Goal: Task Accomplishment & Management: Complete application form

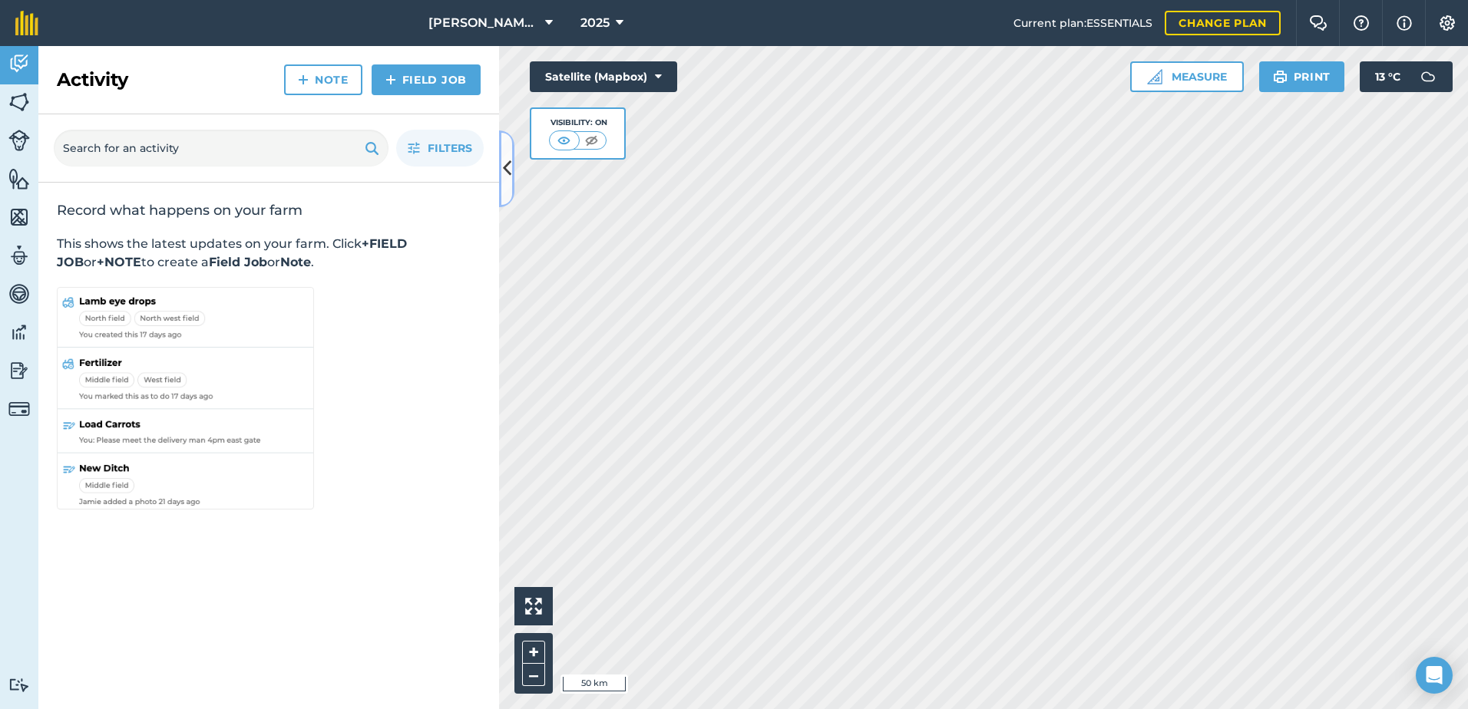
click at [504, 173] on icon at bounding box center [507, 168] width 8 height 27
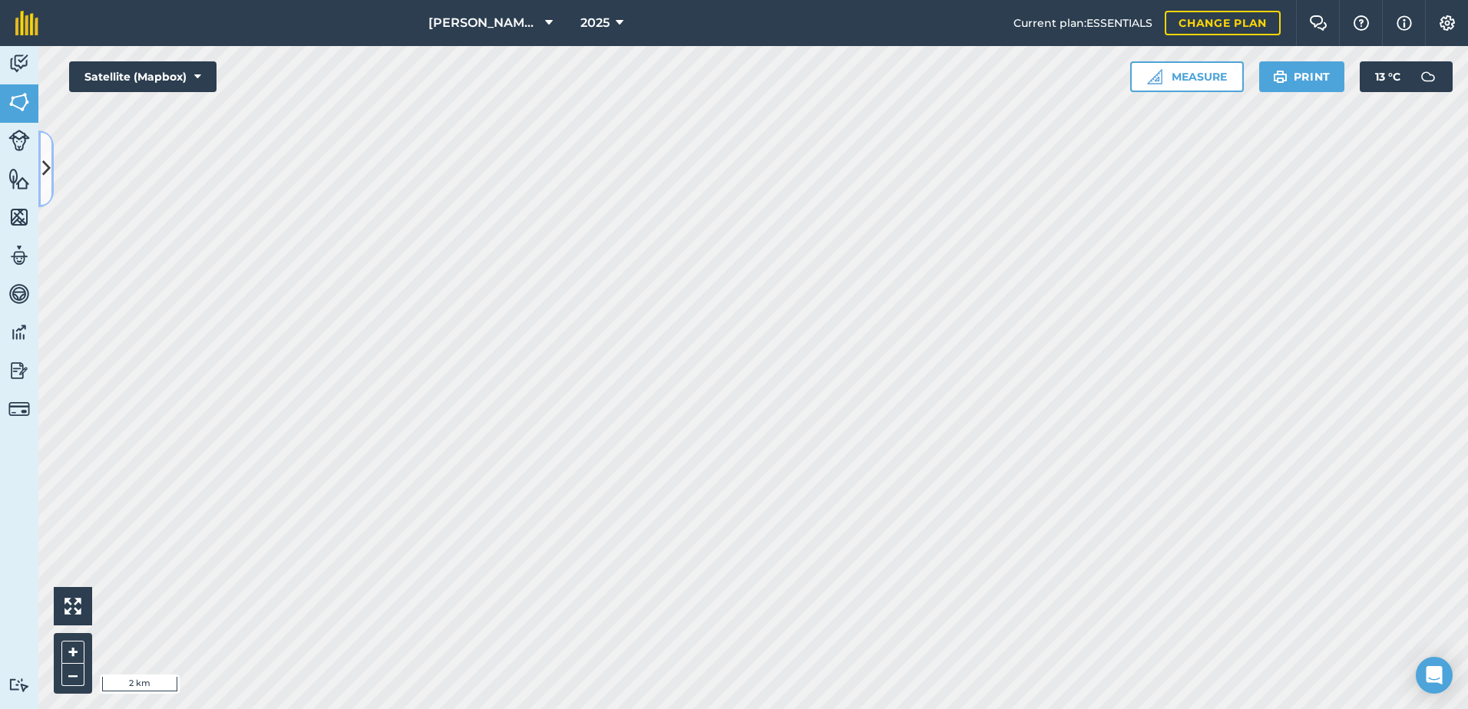
click at [47, 174] on icon at bounding box center [46, 168] width 8 height 27
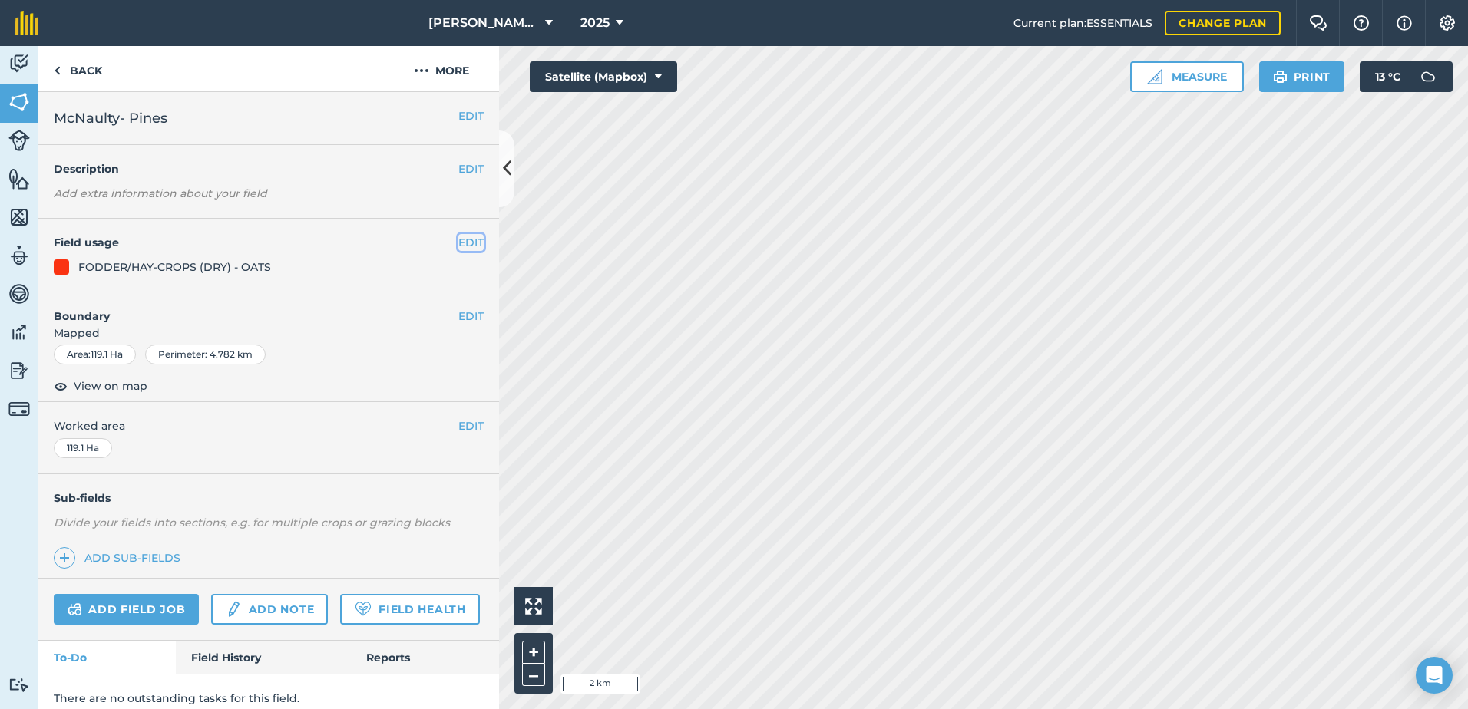
click at [458, 241] on button "EDIT" at bounding box center [470, 242] width 25 height 17
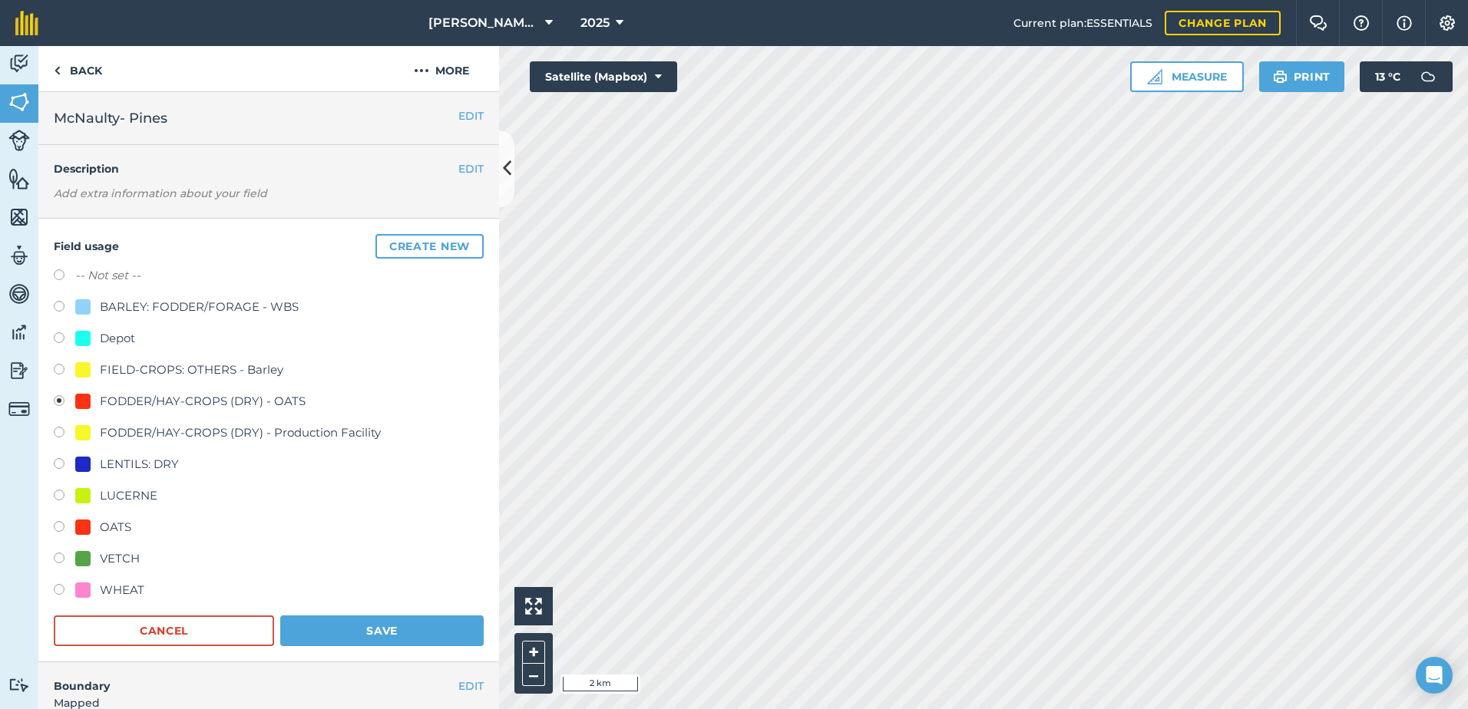
click at [57, 273] on label at bounding box center [64, 276] width 21 height 15
radio input "true"
radio input "false"
click at [417, 616] on button "Save" at bounding box center [381, 631] width 203 height 31
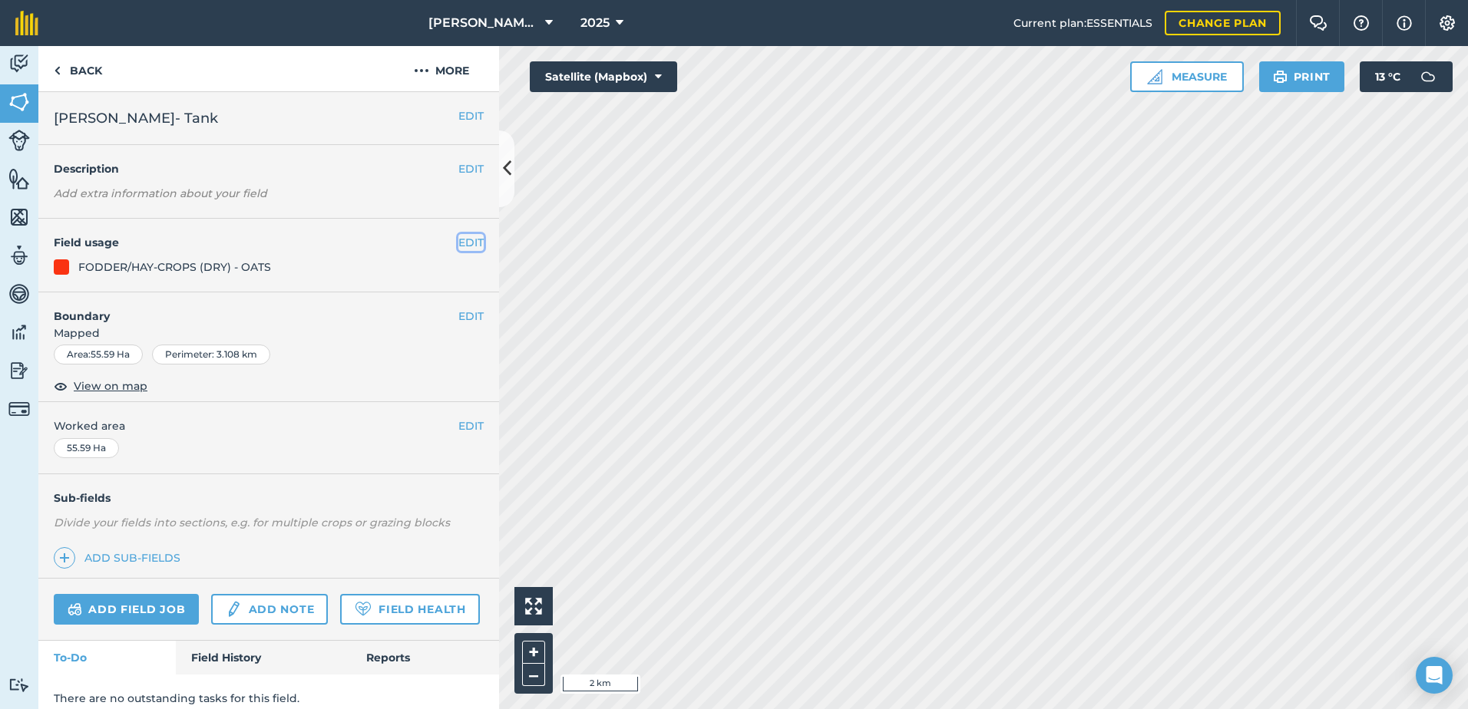
click at [458, 245] on button "EDIT" at bounding box center [470, 242] width 25 height 17
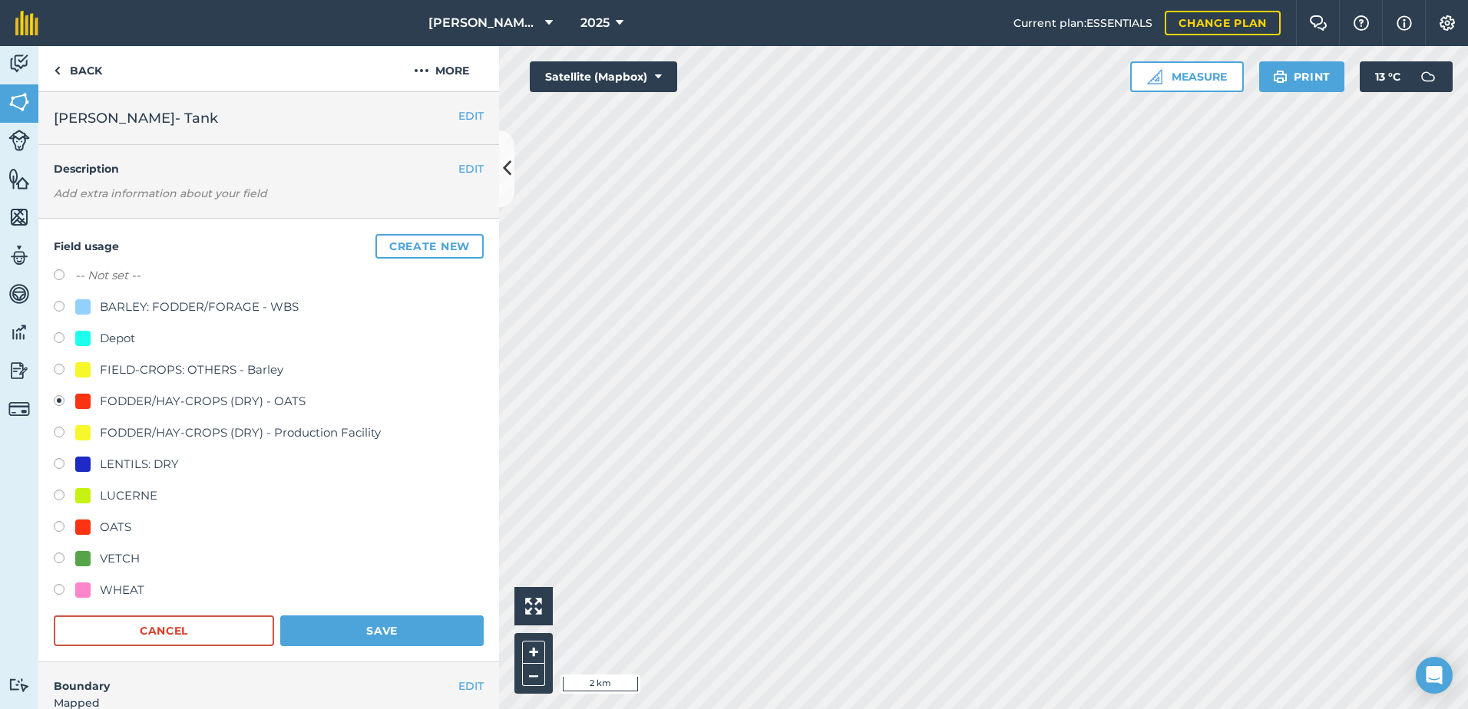
drag, startPoint x: 61, startPoint y: 275, endPoint x: 78, endPoint y: 284, distance: 19.2
click at [78, 284] on div "-- Not set --" at bounding box center [269, 277] width 430 height 22
click at [411, 633] on button "Save" at bounding box center [381, 631] width 203 height 31
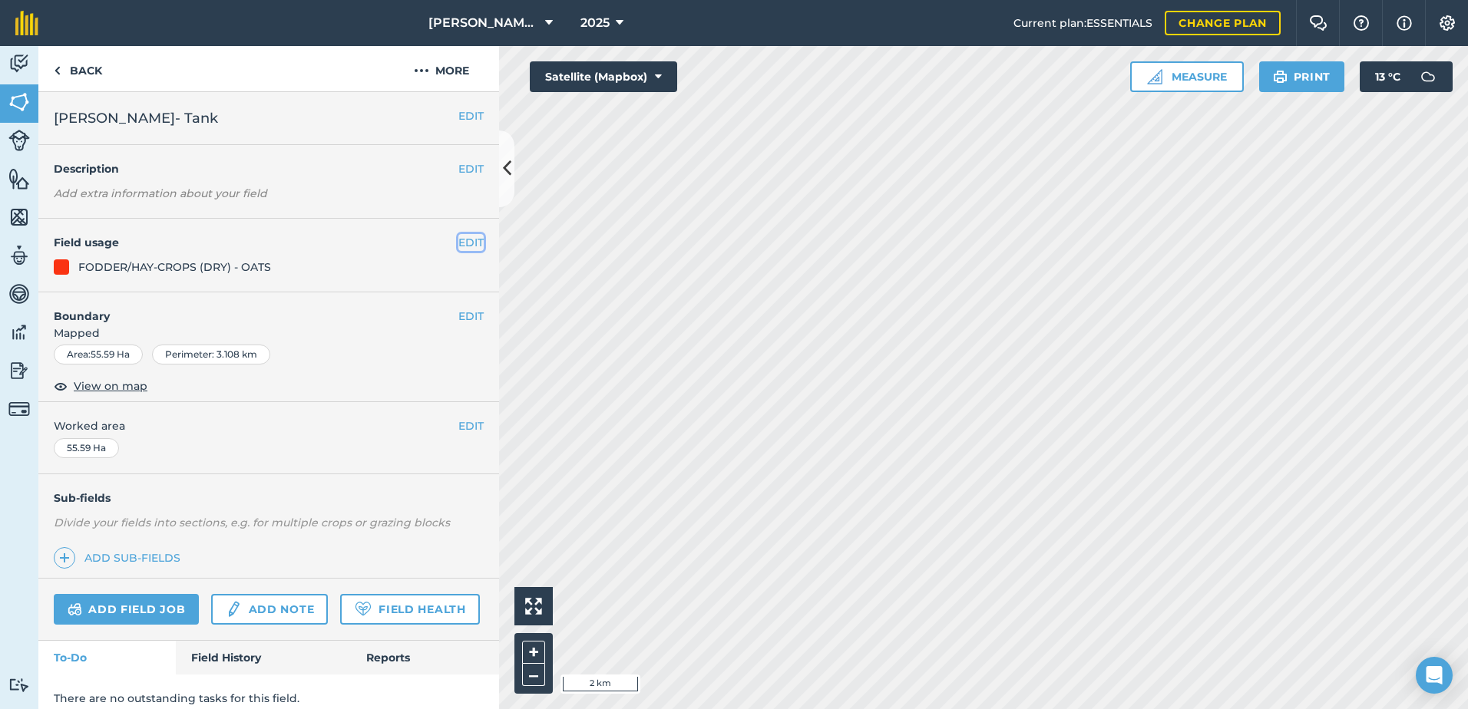
click at [458, 243] on button "EDIT" at bounding box center [470, 242] width 25 height 17
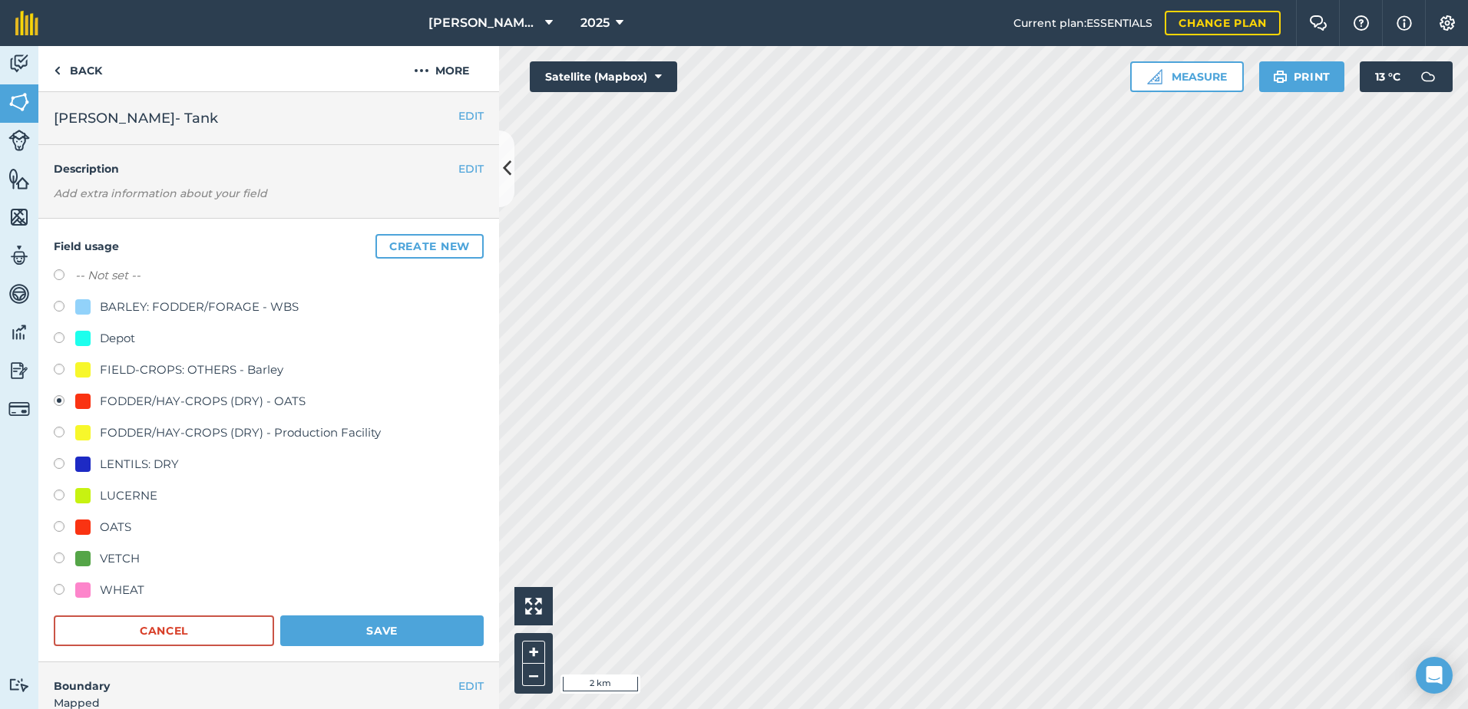
click at [53, 275] on div "Field usage Create new -- Not set -- BARLEY: FODDER/FORAGE - WBS Depot FIELD-CR…" at bounding box center [268, 441] width 461 height 444
click at [61, 276] on label at bounding box center [64, 276] width 21 height 15
radio input "true"
radio input "false"
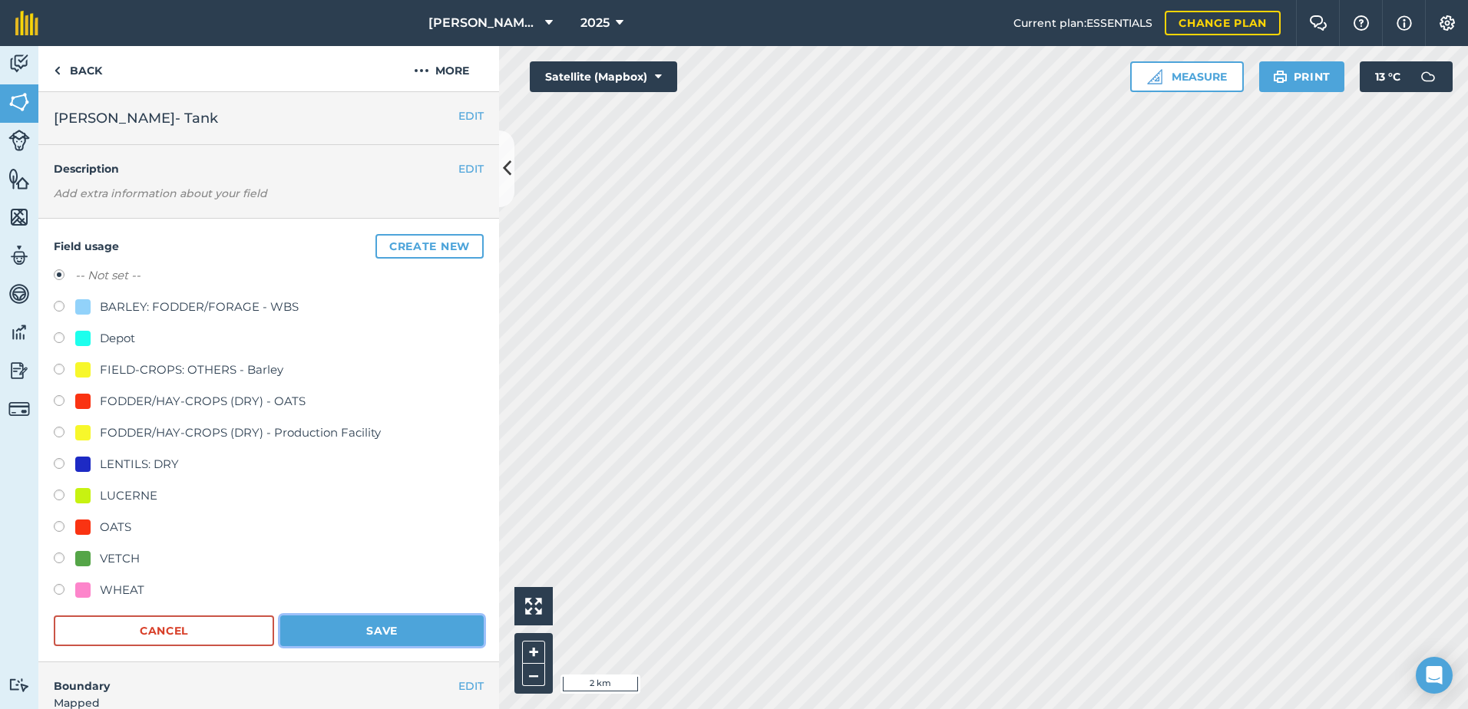
click at [338, 623] on button "Save" at bounding box center [381, 631] width 203 height 31
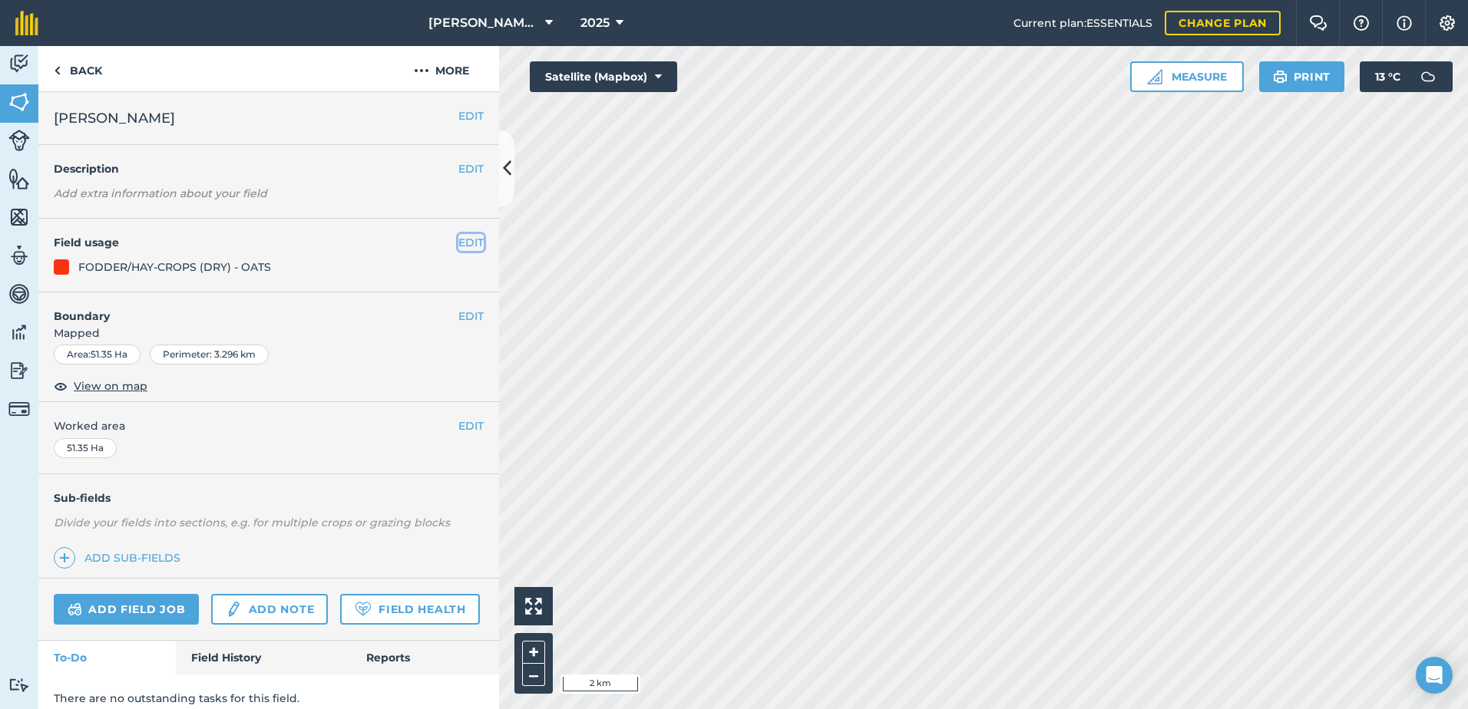
click at [461, 239] on button "EDIT" at bounding box center [470, 242] width 25 height 17
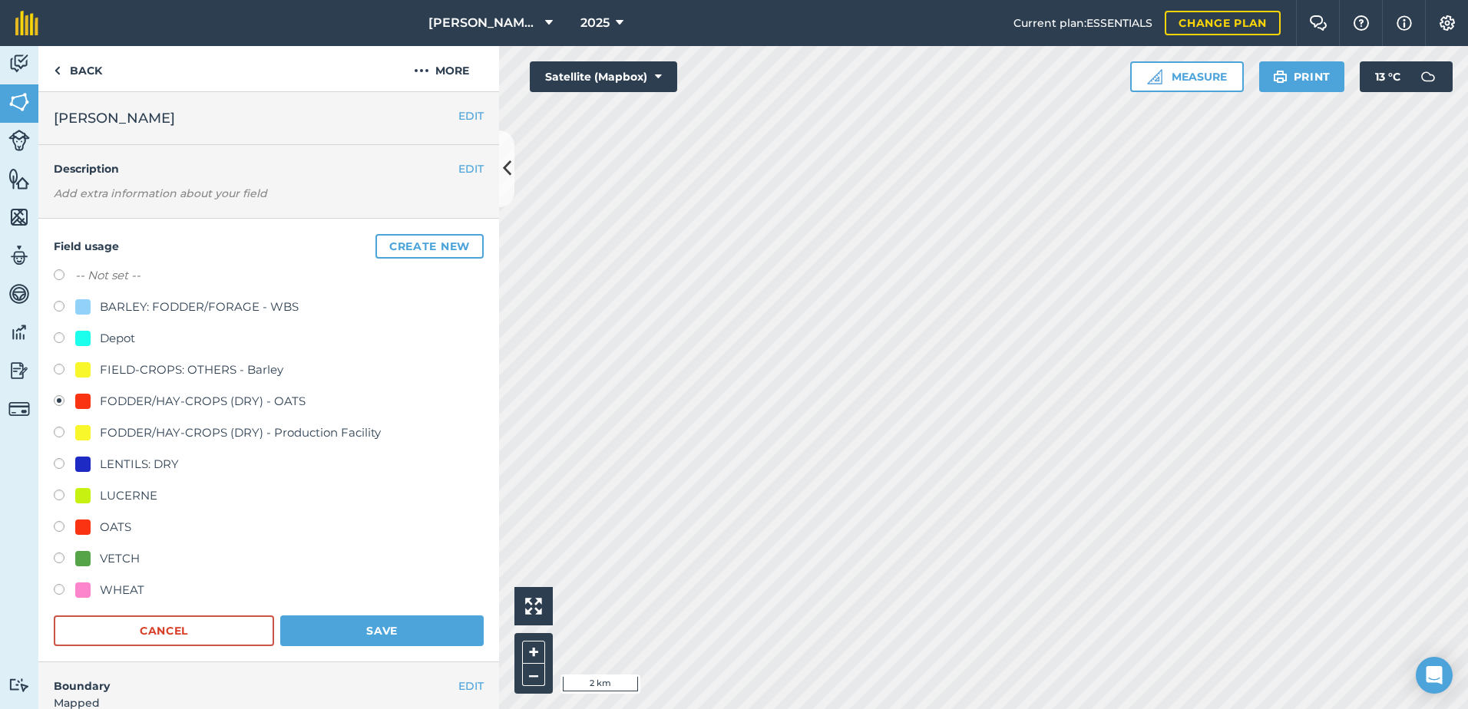
click at [55, 274] on label at bounding box center [64, 276] width 21 height 15
radio input "true"
radio input "false"
click at [374, 629] on button "Save" at bounding box center [381, 631] width 203 height 31
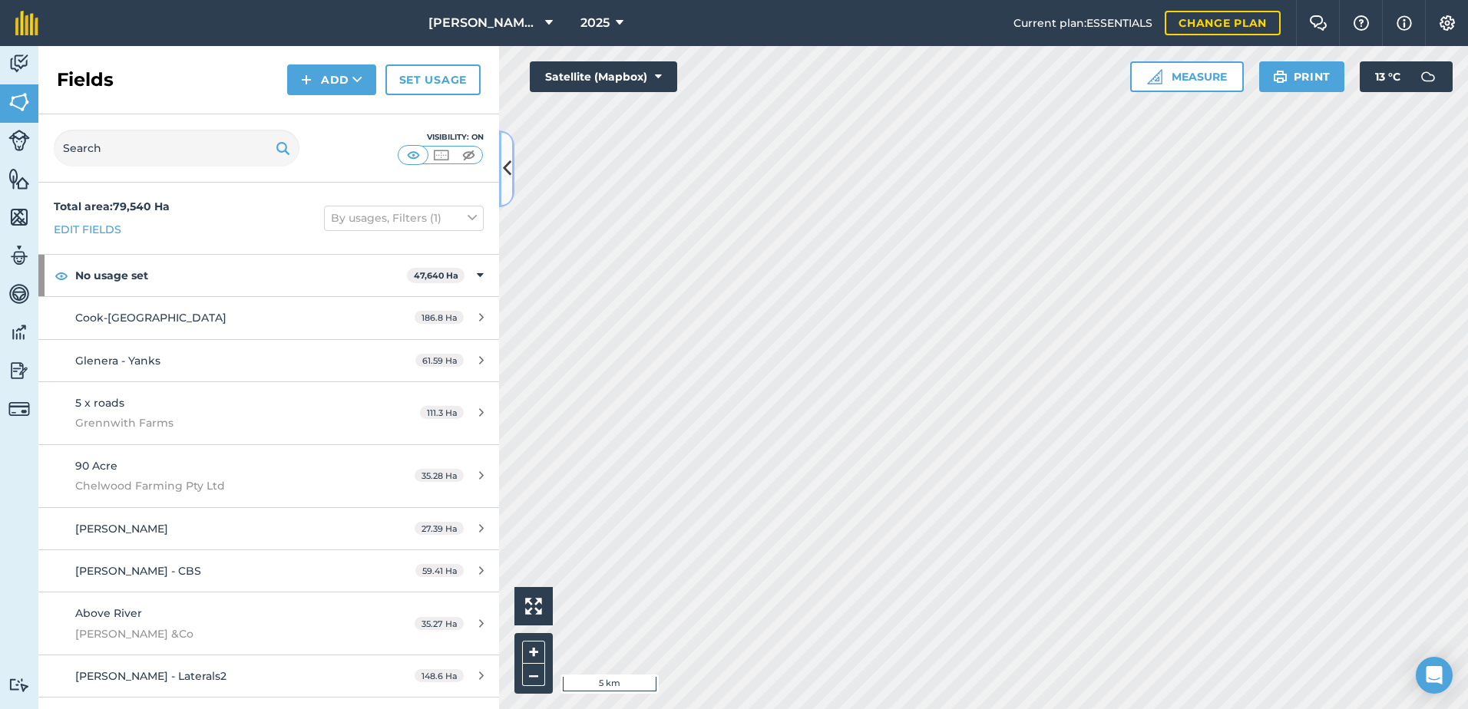
click at [510, 167] on icon at bounding box center [507, 168] width 8 height 27
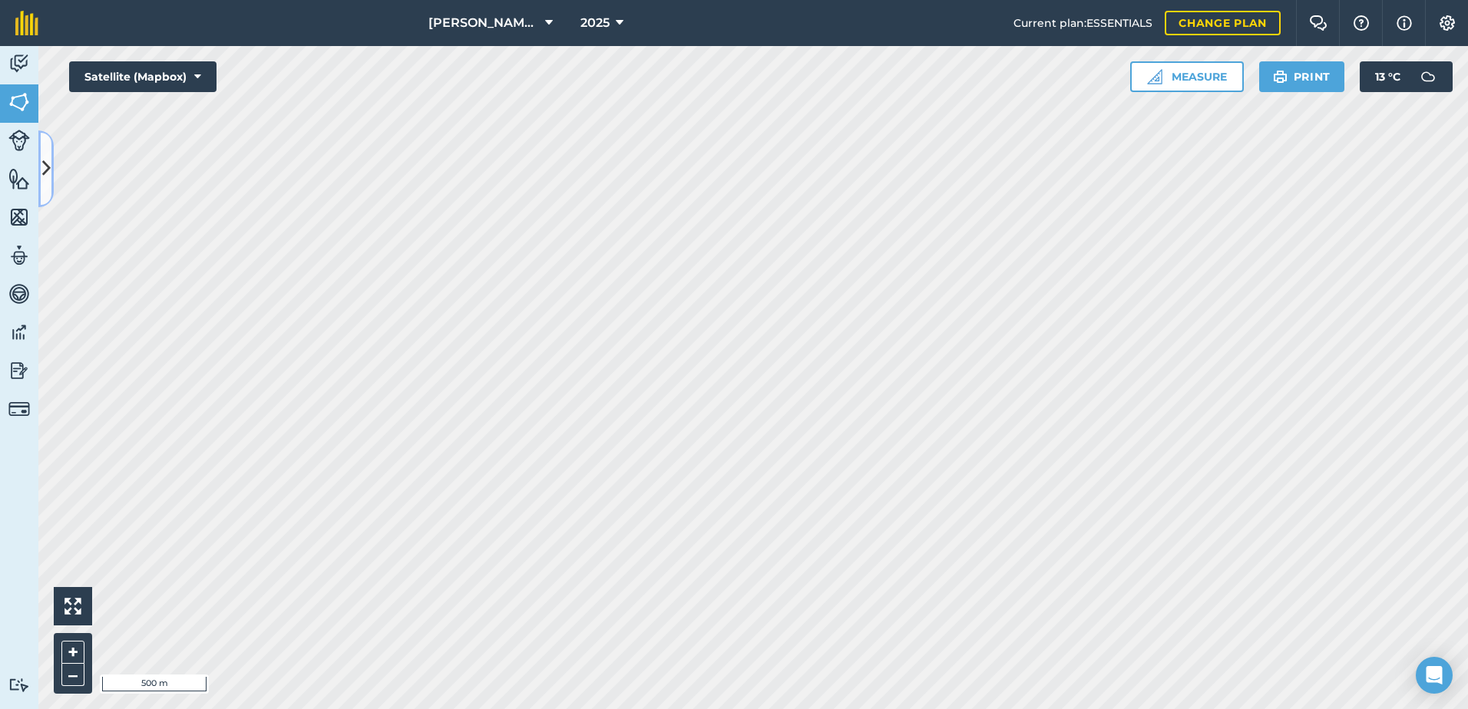
click at [48, 169] on icon at bounding box center [46, 168] width 8 height 27
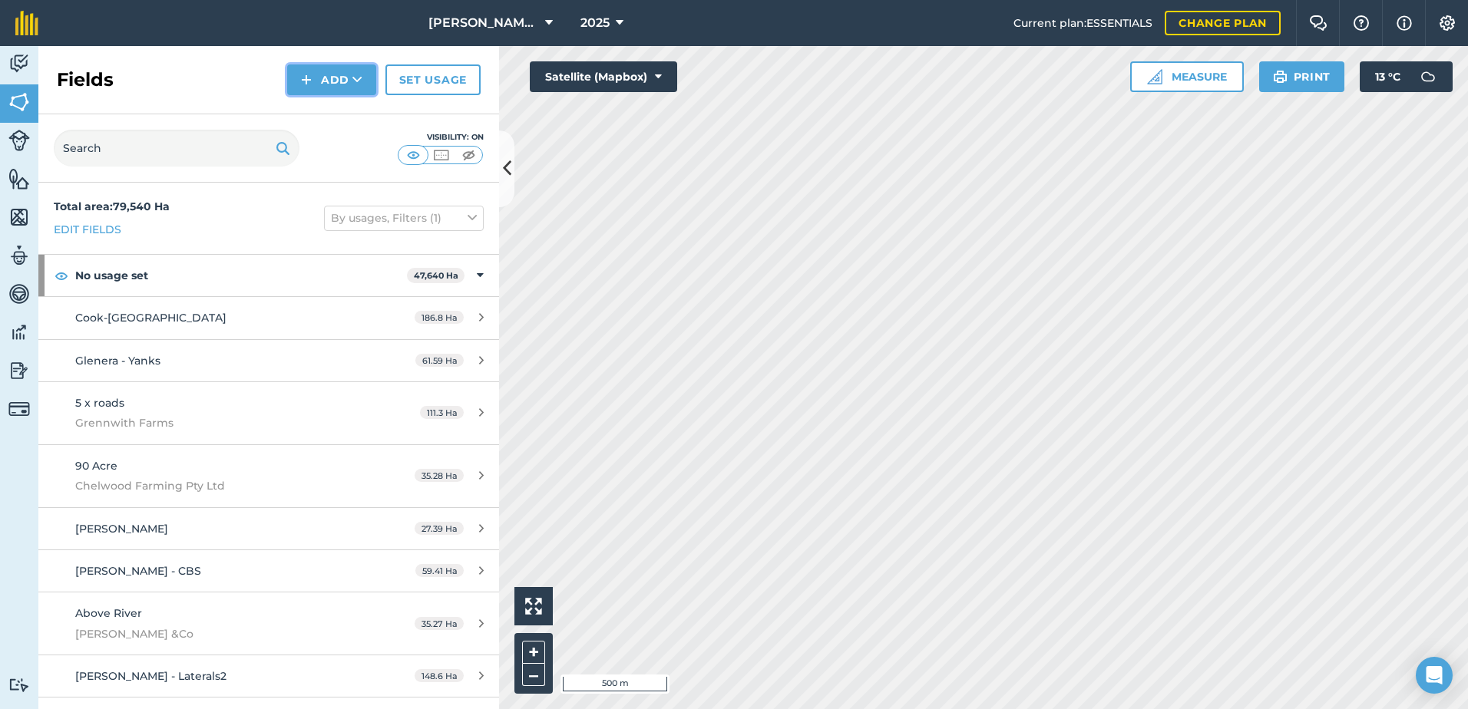
click at [334, 72] on button "Add" at bounding box center [331, 79] width 89 height 31
click at [322, 107] on link "Draw" at bounding box center [331, 114] width 84 height 34
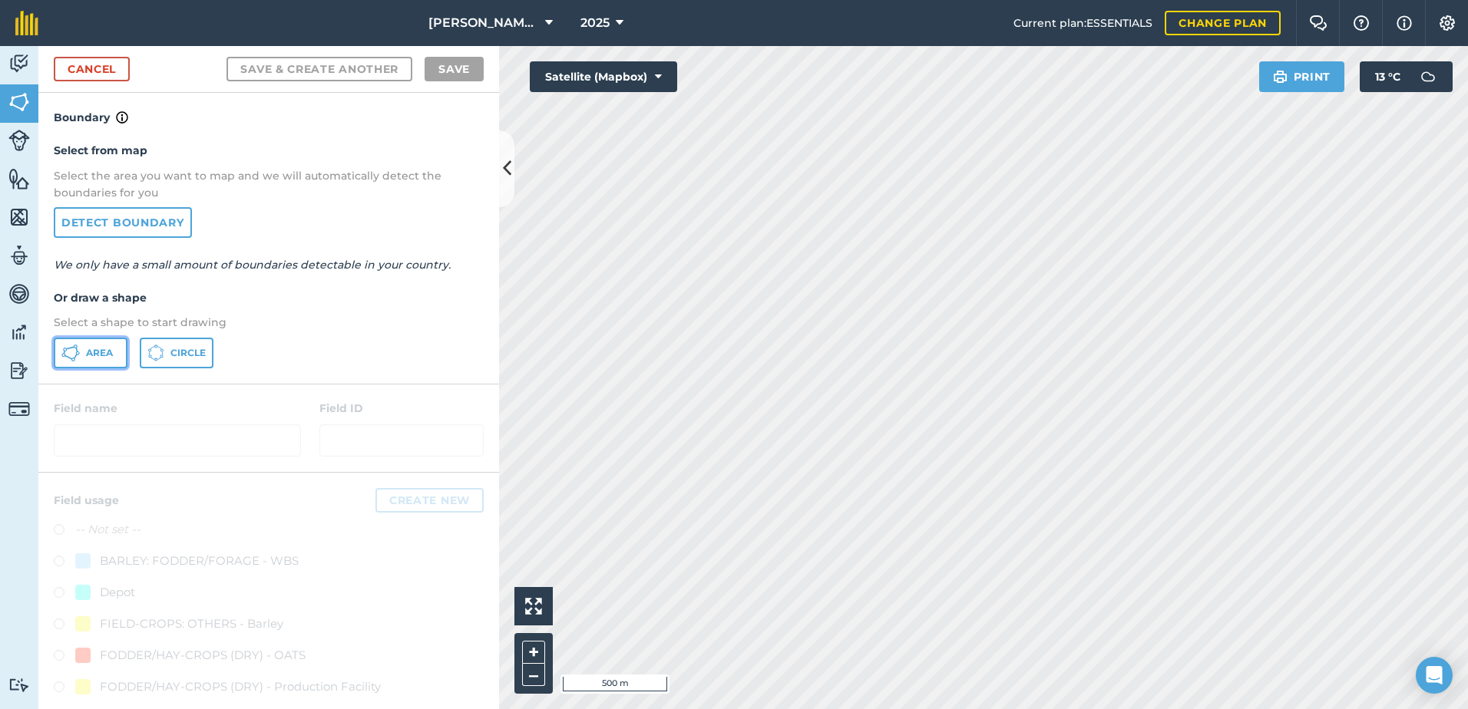
click at [79, 345] on icon at bounding box center [70, 353] width 18 height 18
click at [95, 68] on link "Cancel" at bounding box center [92, 69] width 76 height 25
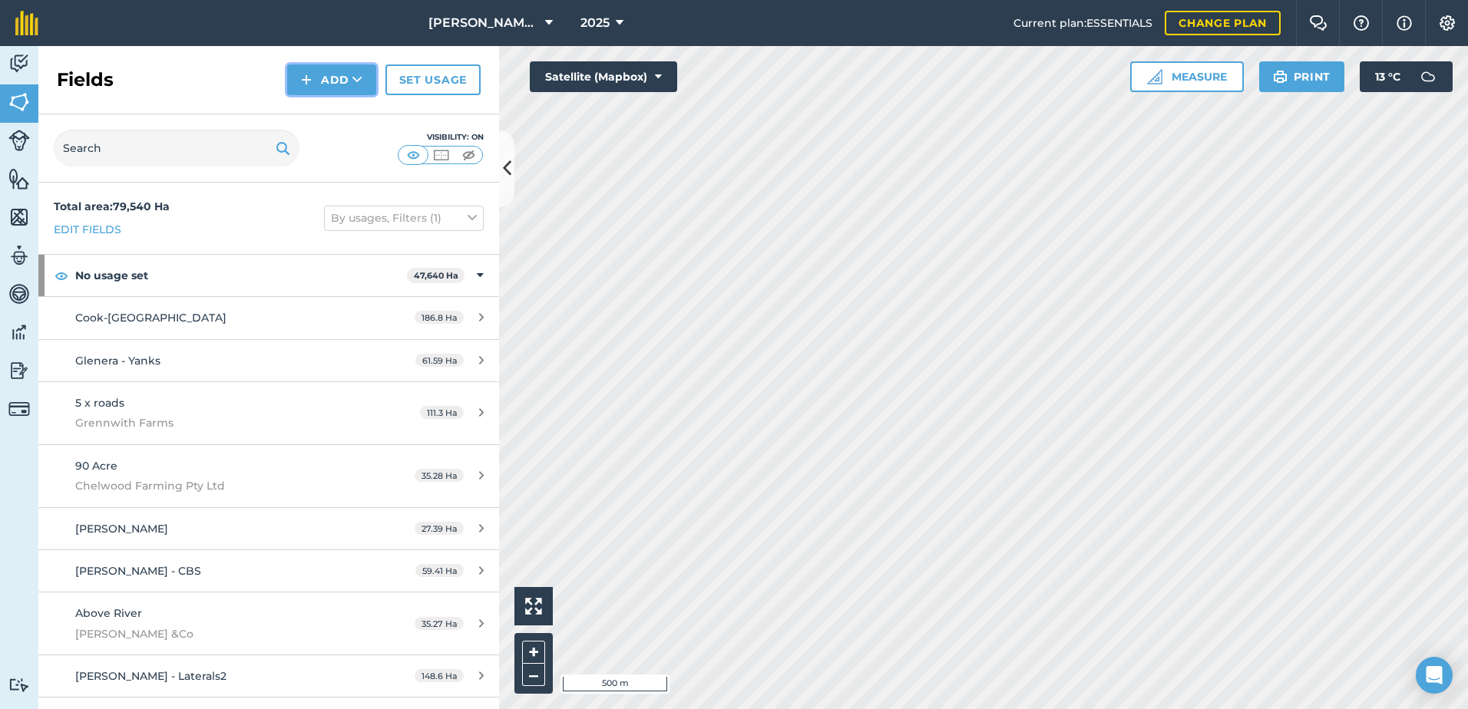
click at [332, 82] on button "Add" at bounding box center [331, 79] width 89 height 31
click at [341, 117] on link "Draw" at bounding box center [331, 114] width 84 height 34
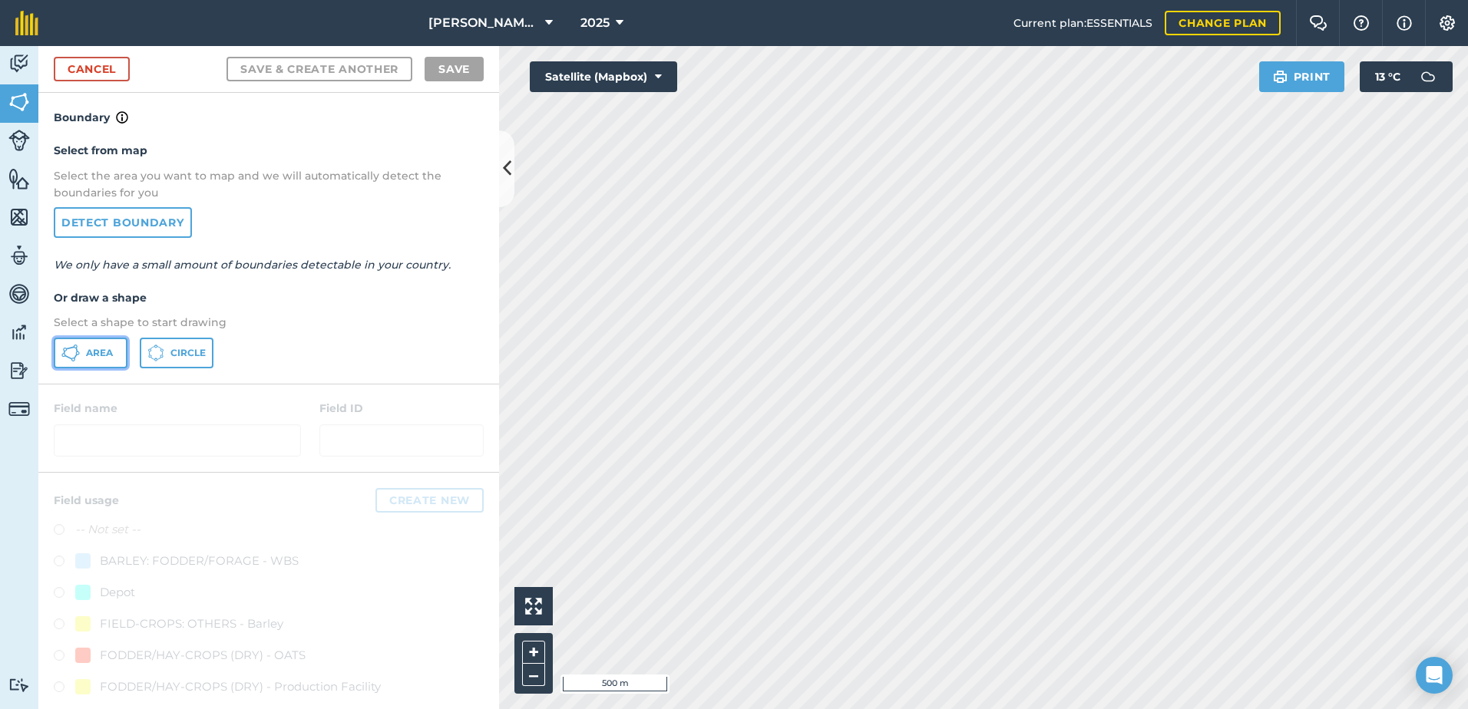
drag, startPoint x: 87, startPoint y: 357, endPoint x: 472, endPoint y: 362, distance: 385.4
click at [88, 356] on span "Area" at bounding box center [99, 353] width 27 height 12
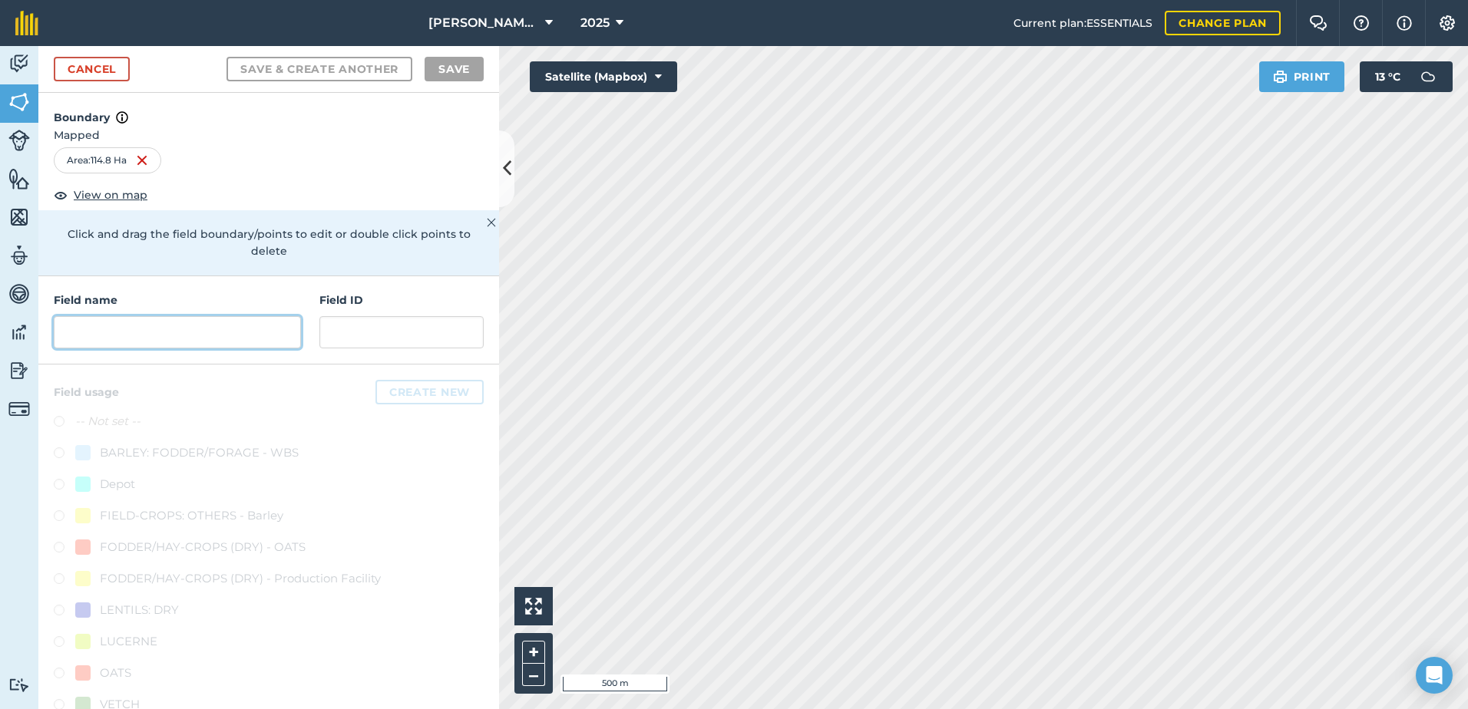
click at [82, 334] on input "text" at bounding box center [177, 332] width 247 height 32
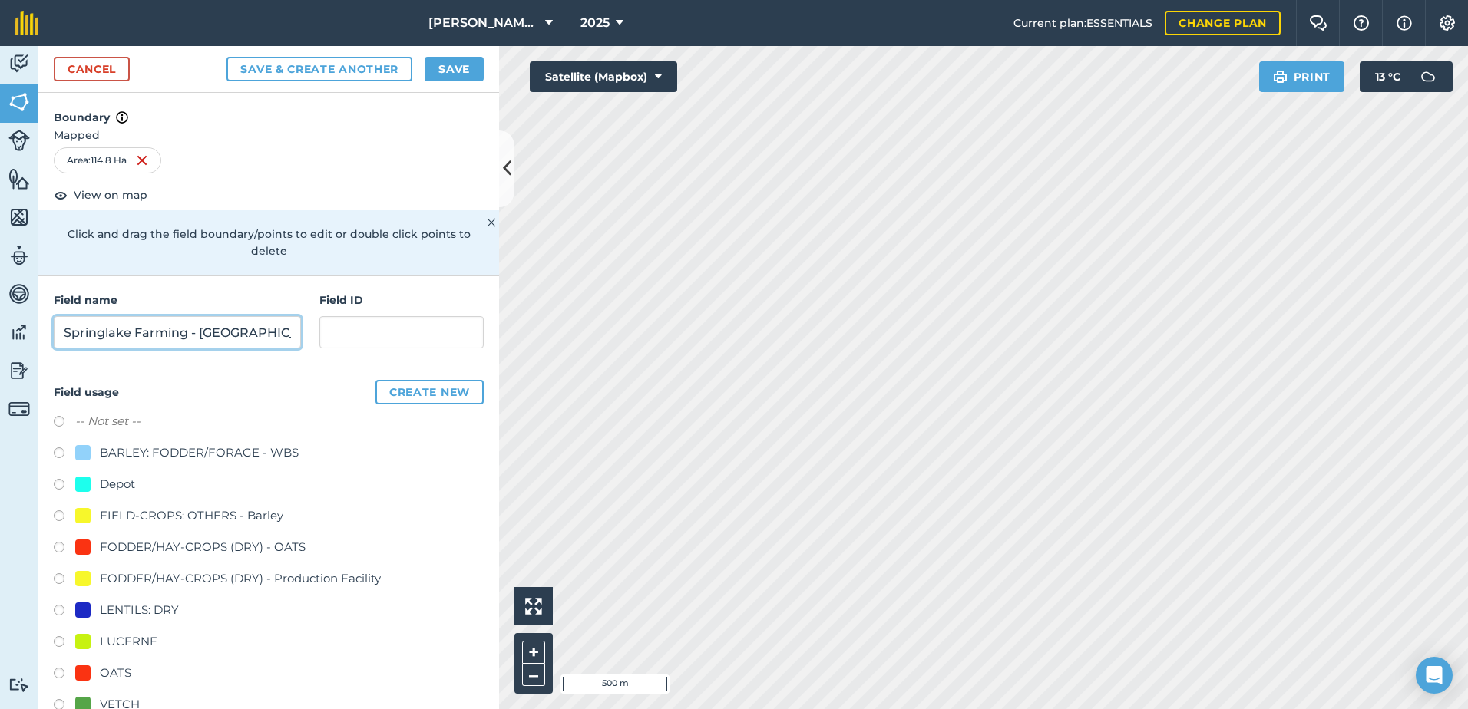
type input "Springlake Farming - [GEOGRAPHIC_DATA]"
click at [61, 546] on label at bounding box center [64, 549] width 21 height 15
radio input "true"
click at [464, 68] on button "Save" at bounding box center [454, 69] width 59 height 25
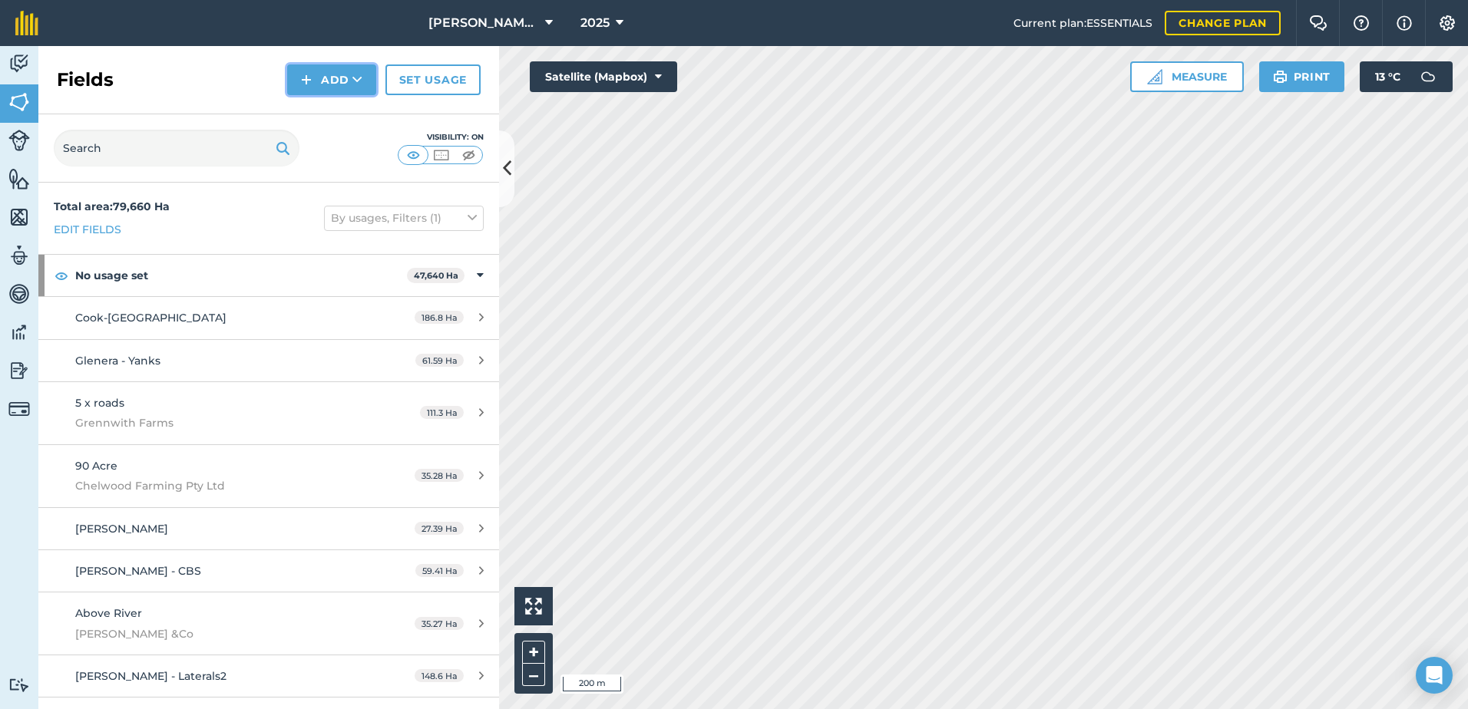
click at [350, 79] on button "Add" at bounding box center [331, 79] width 89 height 31
click at [331, 116] on link "Draw" at bounding box center [331, 114] width 84 height 34
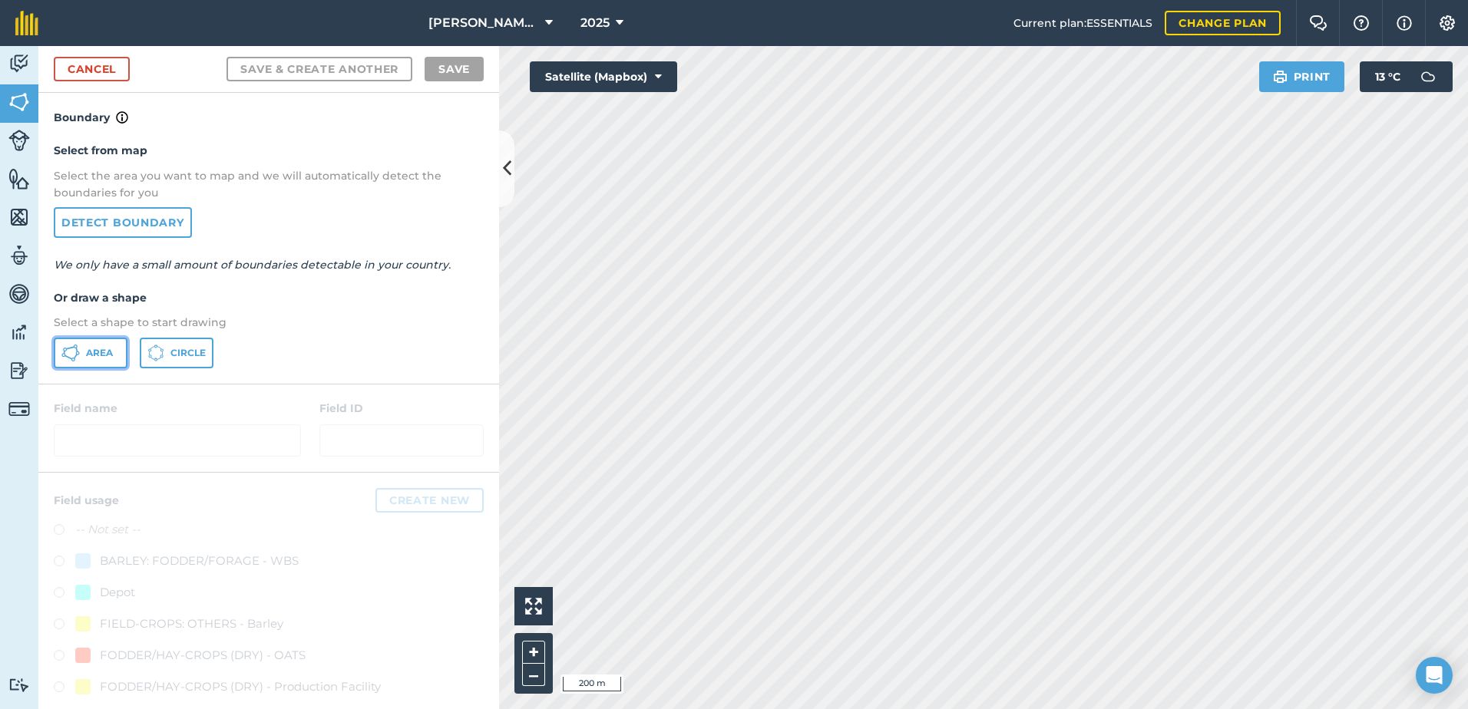
click at [99, 358] on span "Area" at bounding box center [99, 353] width 27 height 12
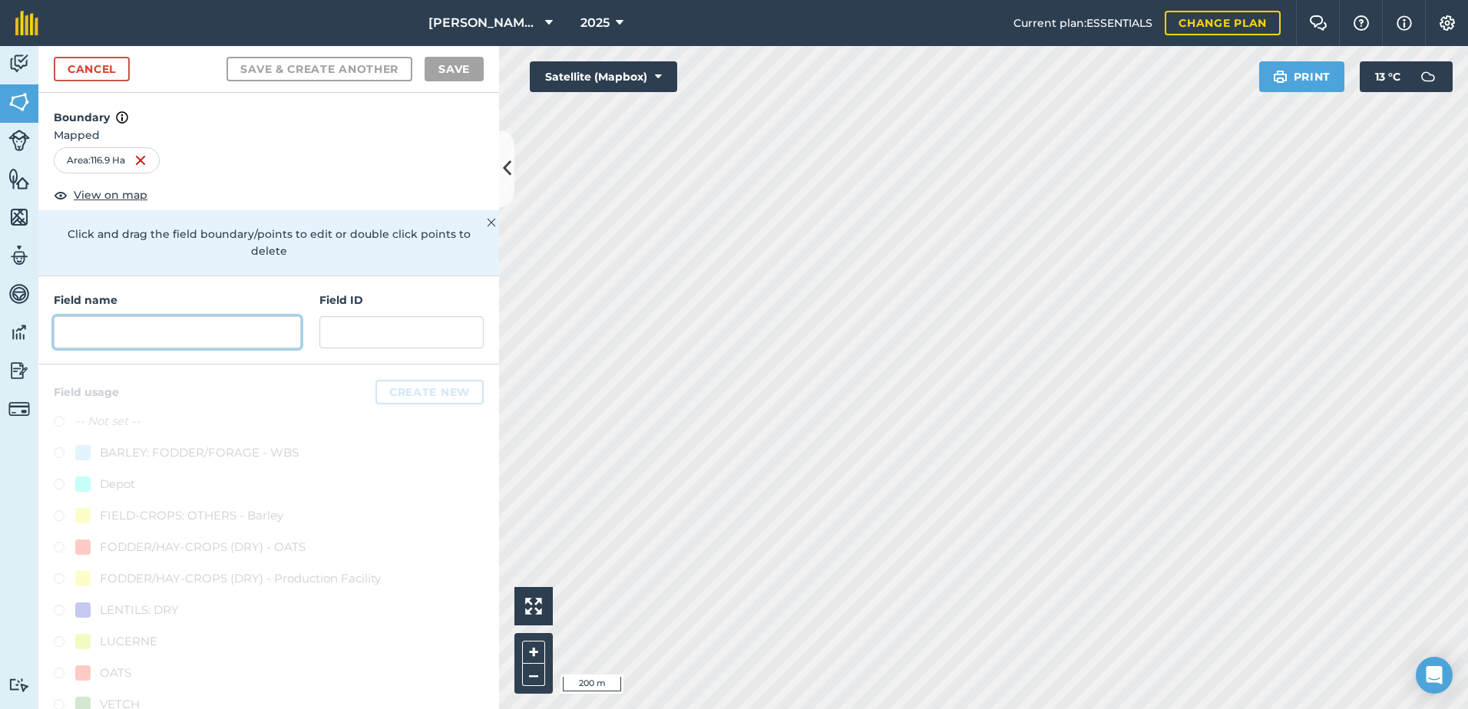
click at [72, 333] on input "text" at bounding box center [177, 332] width 247 height 32
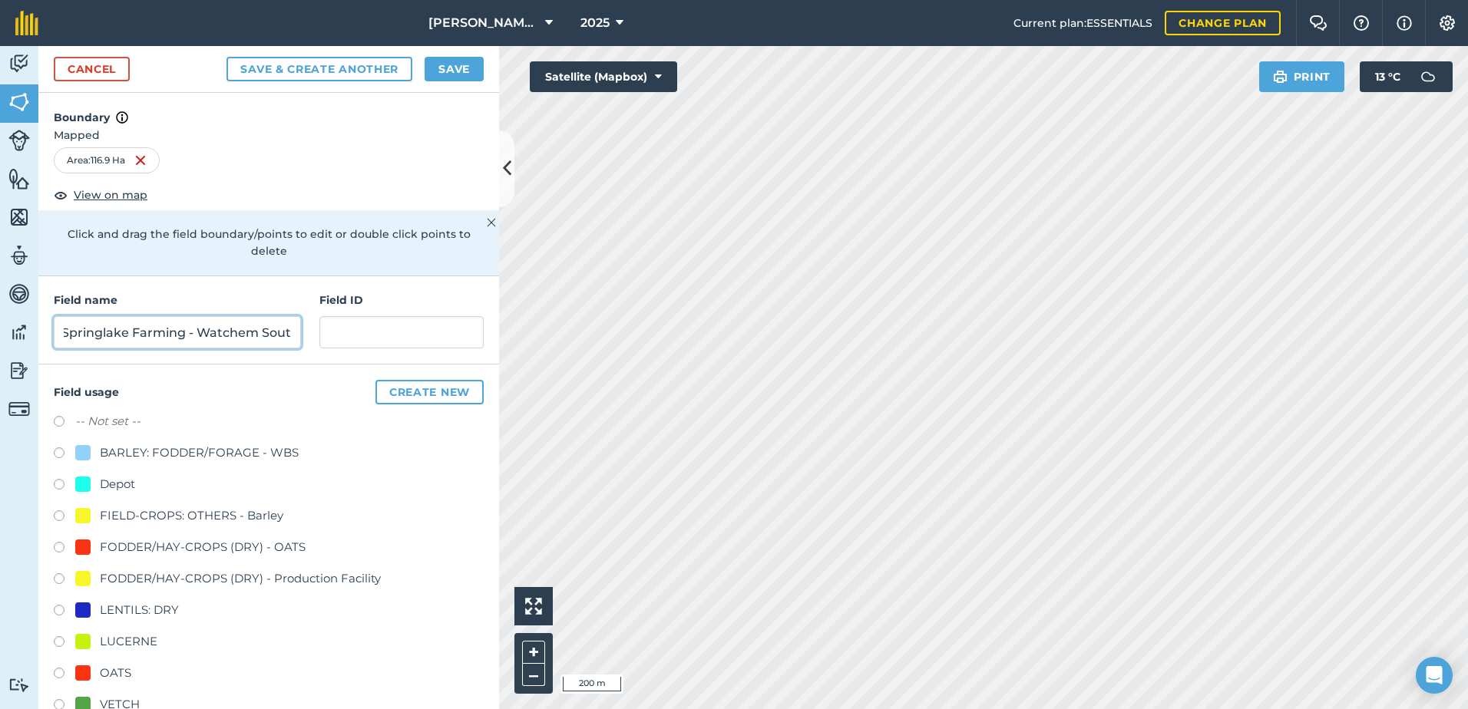
scroll to position [0, 15]
type input "Springlake Farming - Watchem South"
click at [58, 546] on label at bounding box center [64, 549] width 21 height 15
radio input "true"
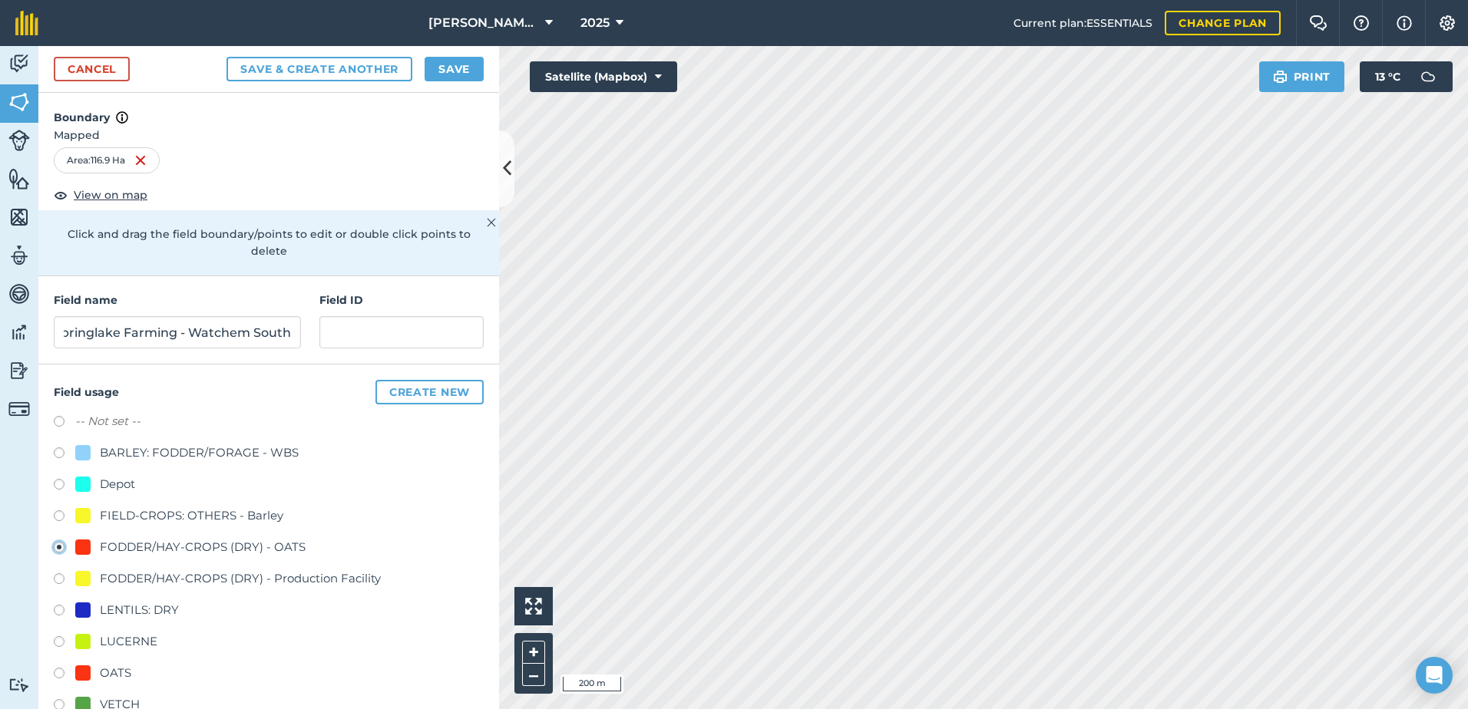
scroll to position [0, 0]
click at [458, 53] on div "Cancel Save & Create Another Save" at bounding box center [268, 69] width 461 height 47
click at [461, 73] on button "Save" at bounding box center [454, 69] width 59 height 25
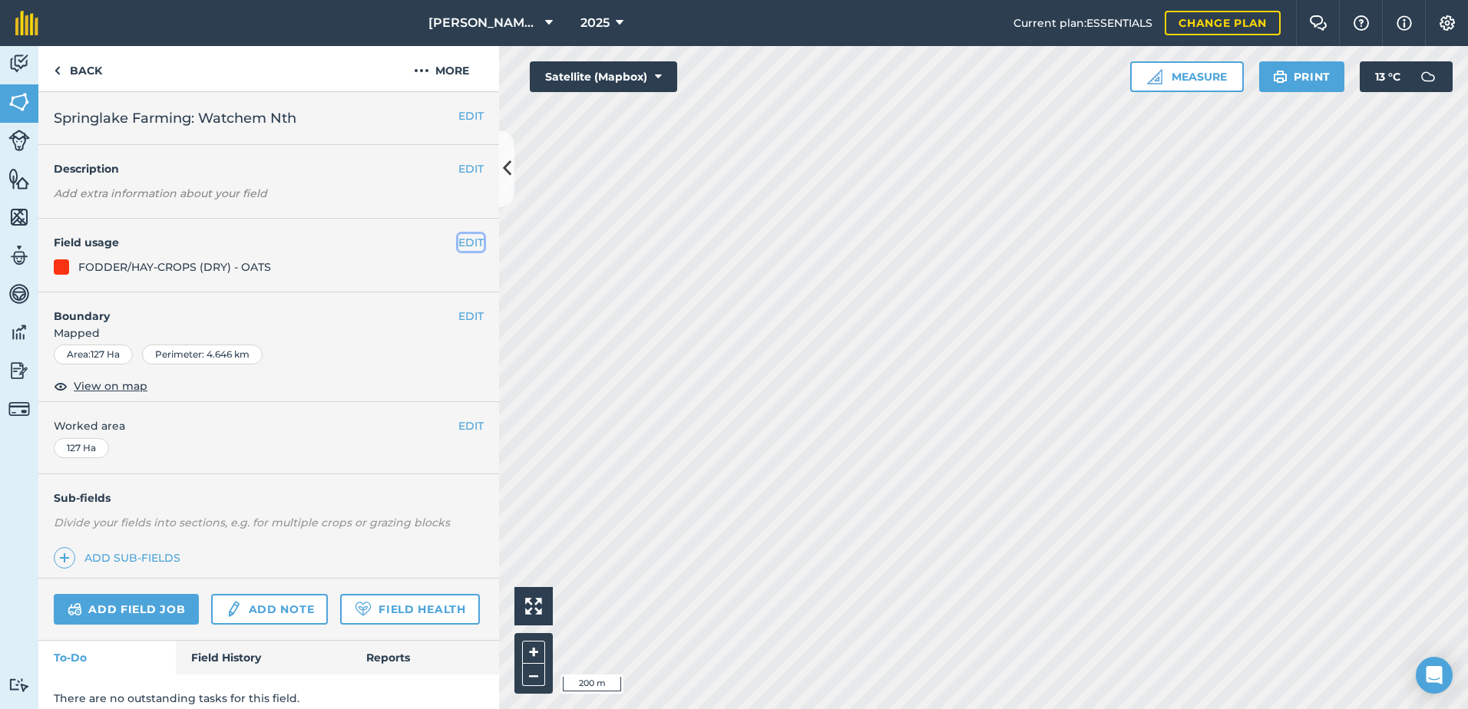
click at [459, 244] on button "EDIT" at bounding box center [470, 242] width 25 height 17
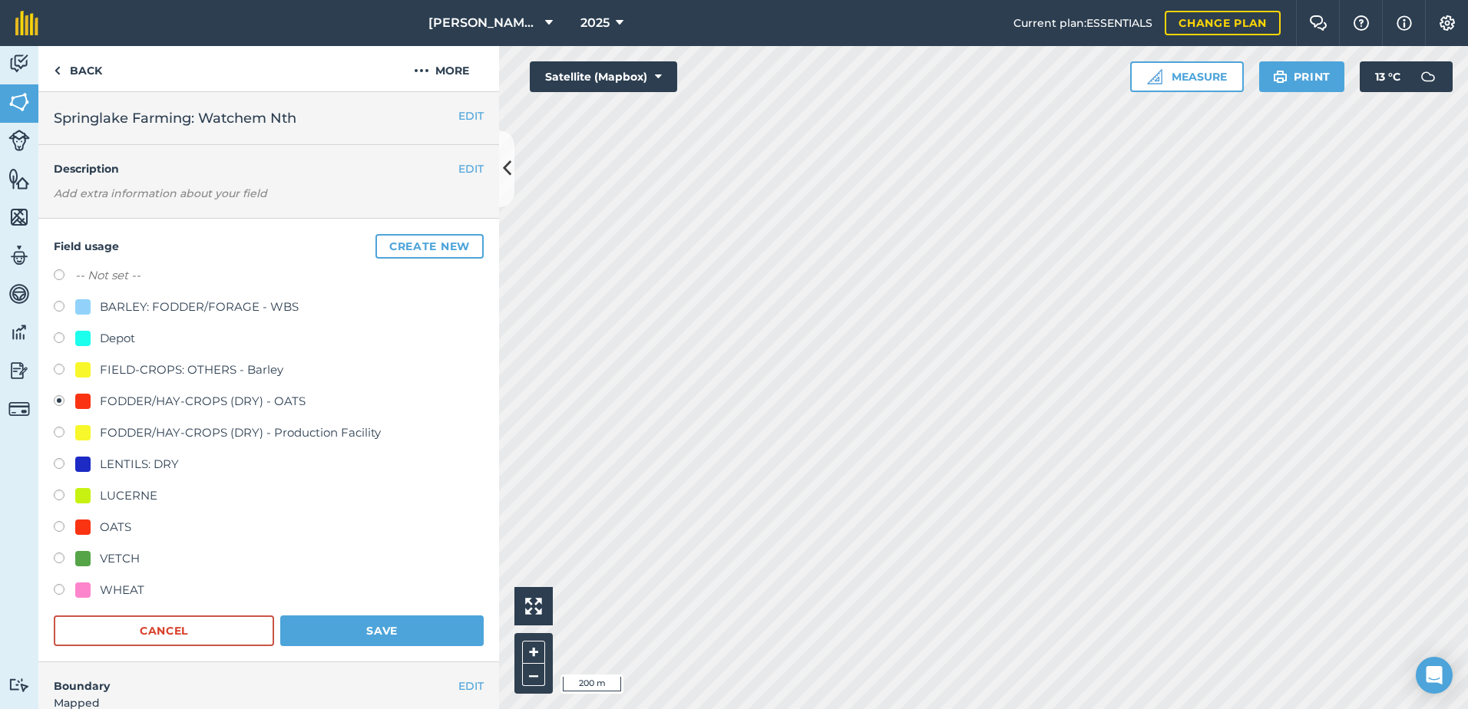
click at [57, 272] on label at bounding box center [64, 276] width 21 height 15
radio input "true"
radio input "false"
click at [418, 623] on button "Save" at bounding box center [381, 631] width 203 height 31
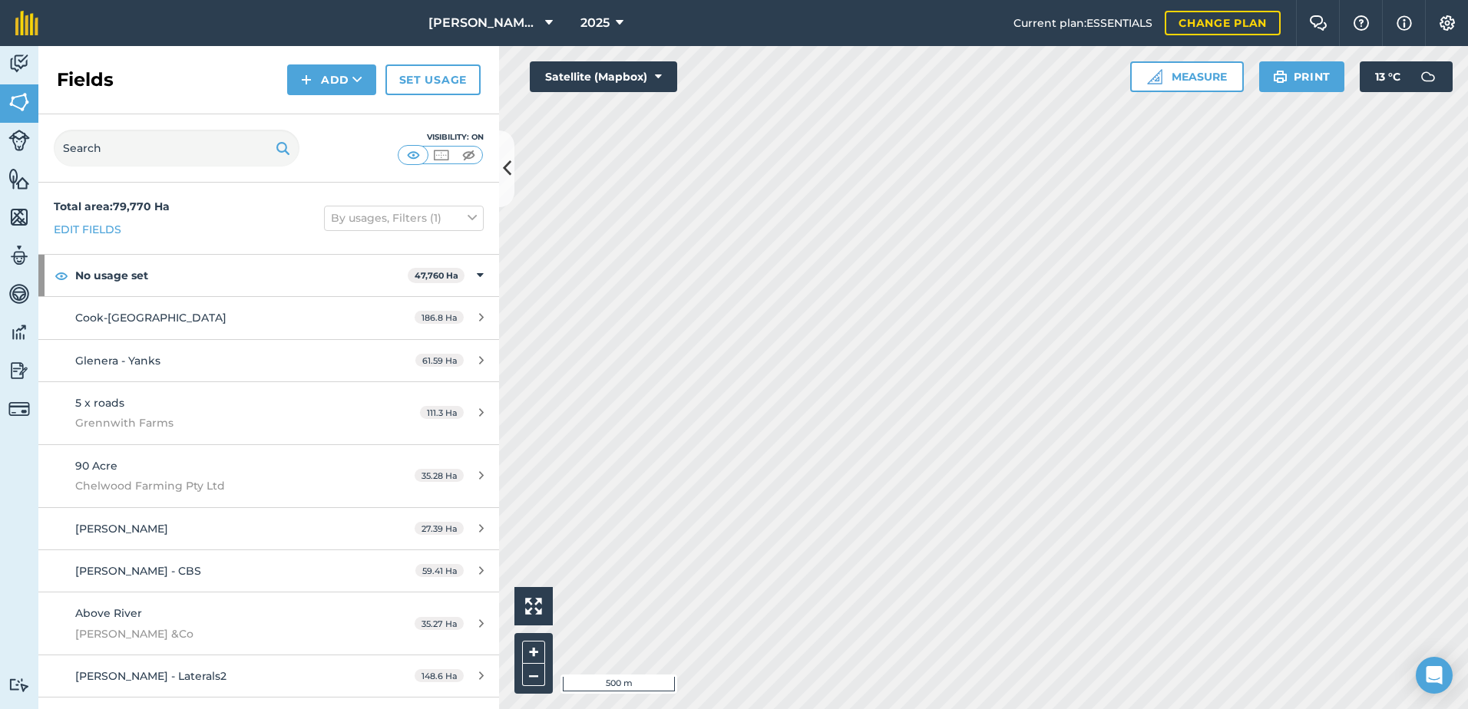
click at [1099, 709] on html "[PERSON_NAME] ASAHI PADDOCKS 2025 Current plan : ESSENTIALS Change plan Farm Ch…" at bounding box center [734, 354] width 1468 height 709
